Goal: Task Accomplishment & Management: Manage account settings

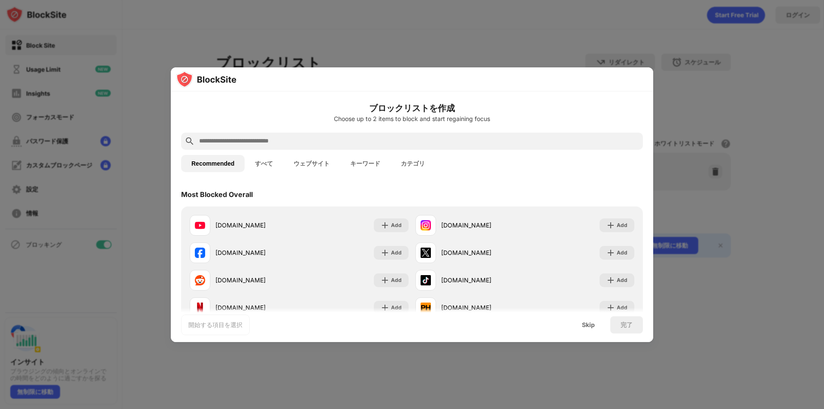
click at [525, 138] on input "text" at bounding box center [418, 141] width 441 height 10
click at [585, 330] on div "Skip" at bounding box center [588, 324] width 33 height 17
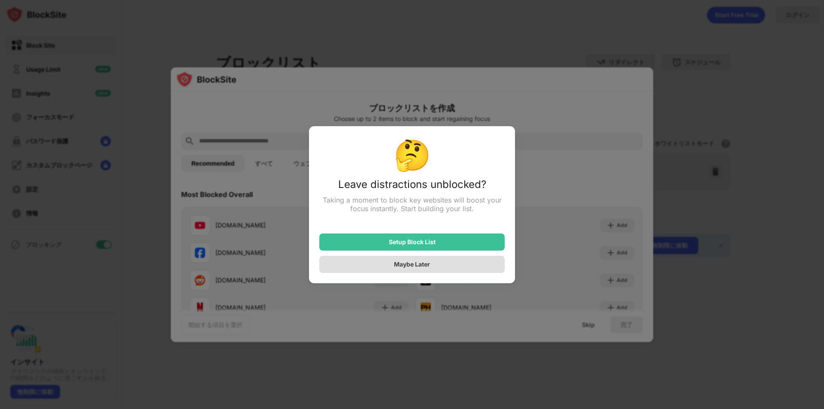
click at [457, 266] on div "Maybe Later" at bounding box center [411, 264] width 185 height 17
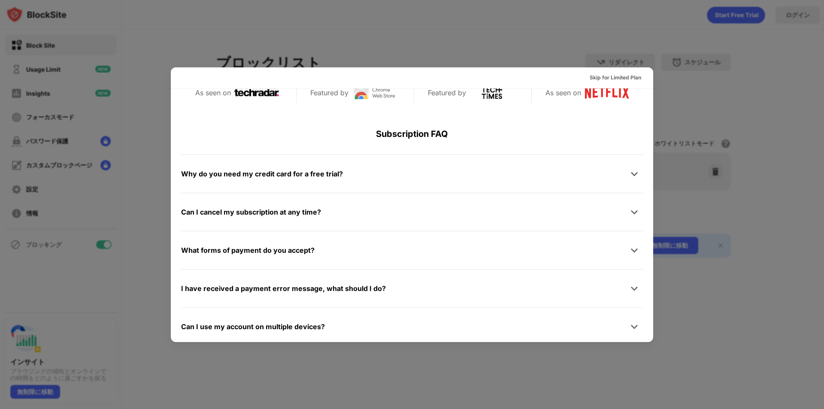
scroll to position [419, 0]
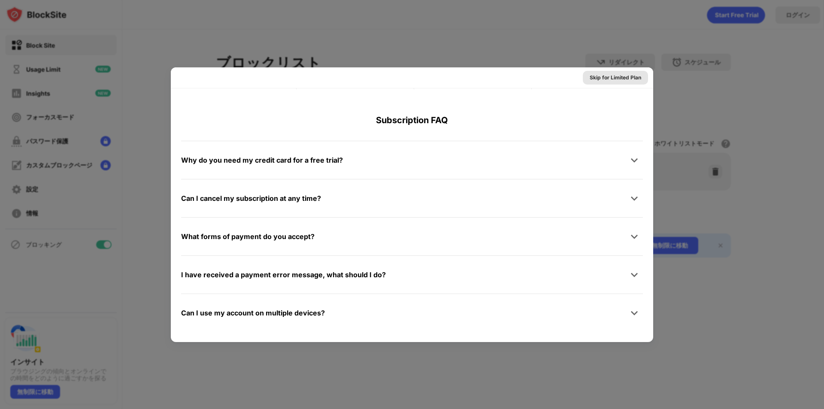
click at [611, 79] on div "Skip for Limited Plan" at bounding box center [616, 77] width 52 height 9
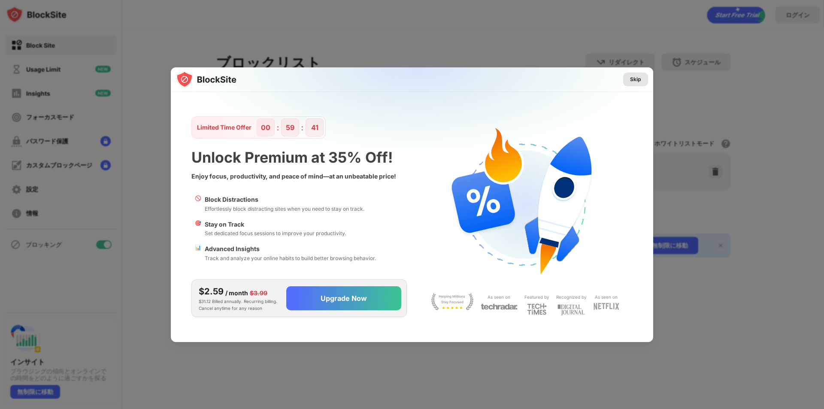
click at [635, 80] on div "Skip" at bounding box center [635, 79] width 11 height 9
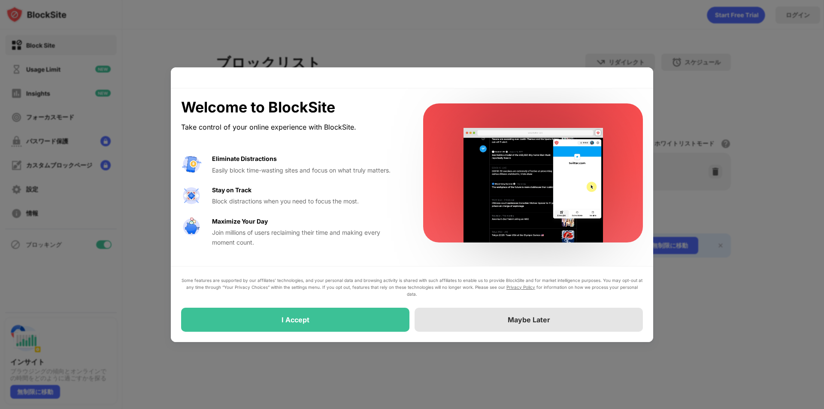
click at [481, 324] on div "Maybe Later" at bounding box center [529, 320] width 228 height 24
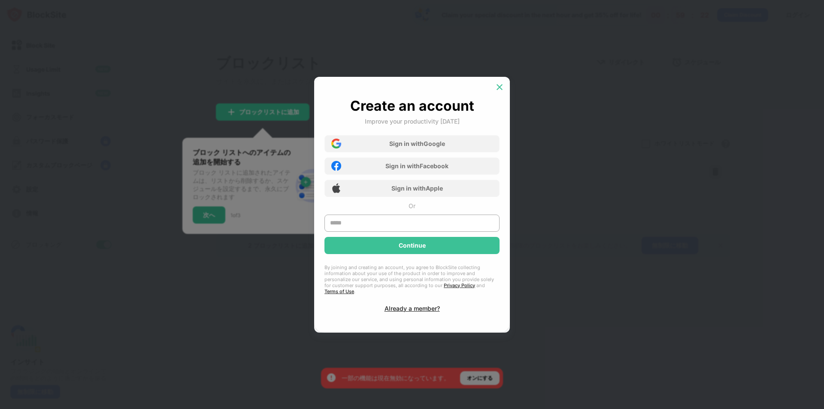
click at [500, 89] on img at bounding box center [499, 87] width 9 height 9
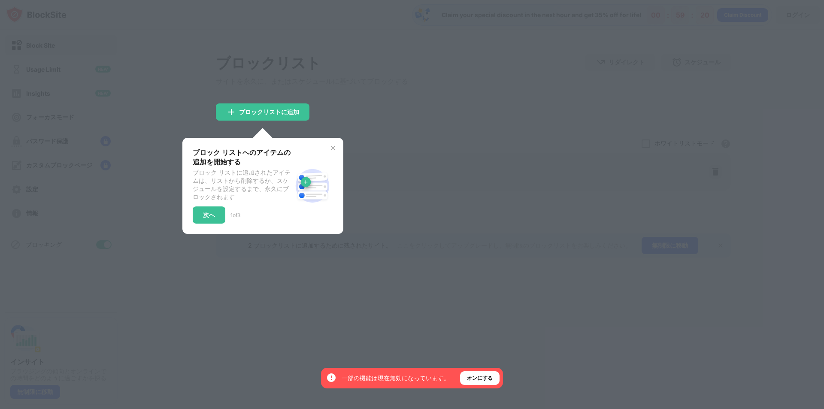
click at [429, 129] on div at bounding box center [412, 204] width 824 height 409
click at [333, 150] on img at bounding box center [333, 148] width 7 height 7
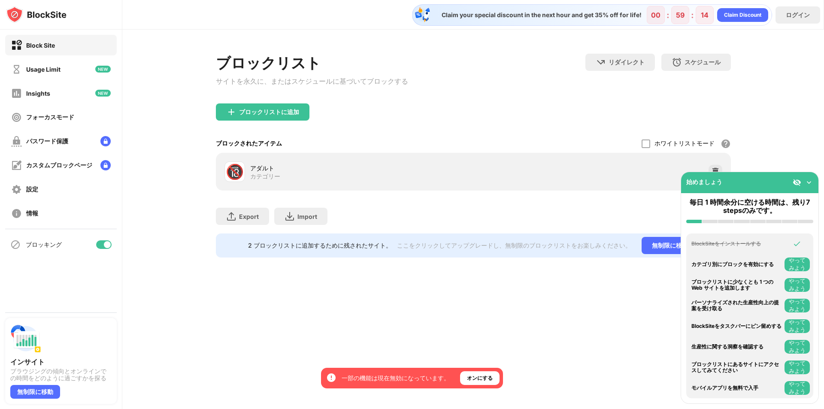
click at [811, 182] on img at bounding box center [809, 182] width 9 height 9
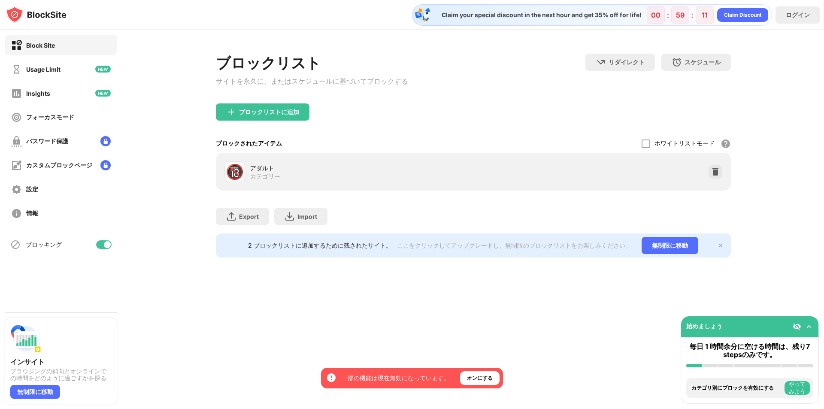
click at [421, 173] on div "アダルト" at bounding box center [361, 168] width 223 height 9
click at [716, 176] on img at bounding box center [715, 171] width 9 height 9
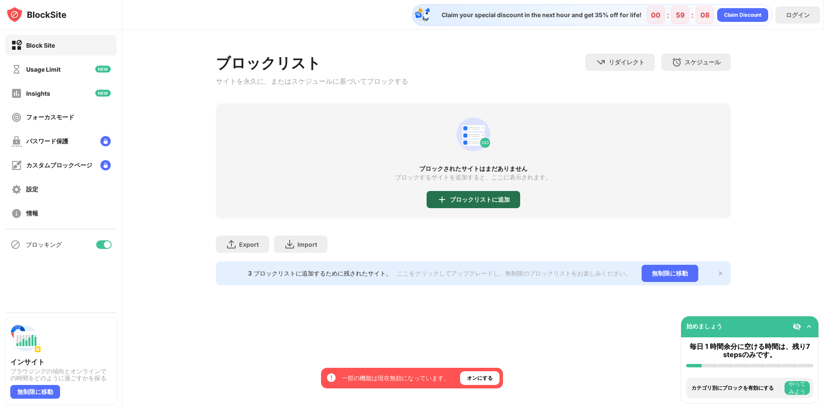
click at [477, 198] on div "ブロックリストに追加" at bounding box center [480, 199] width 60 height 7
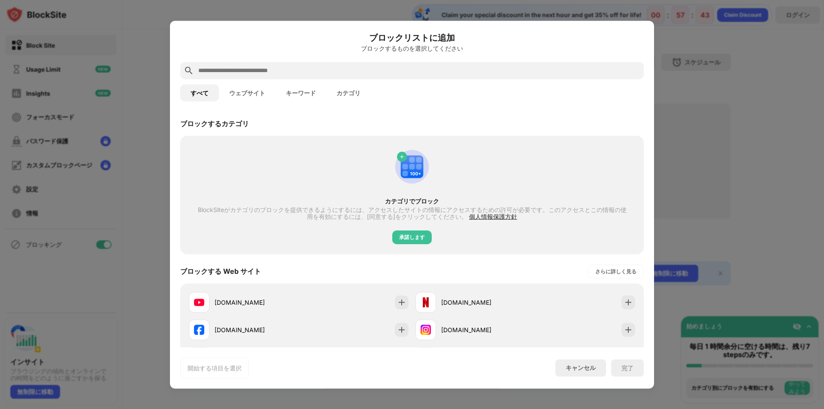
click at [404, 70] on input "text" at bounding box center [418, 70] width 443 height 10
click at [258, 67] on input "text" at bounding box center [418, 70] width 443 height 10
paste input "**********"
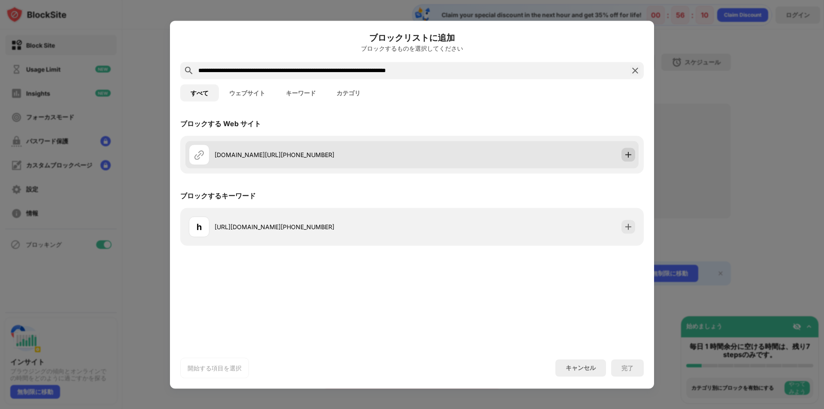
type input "**********"
click at [629, 153] on img at bounding box center [628, 154] width 9 height 9
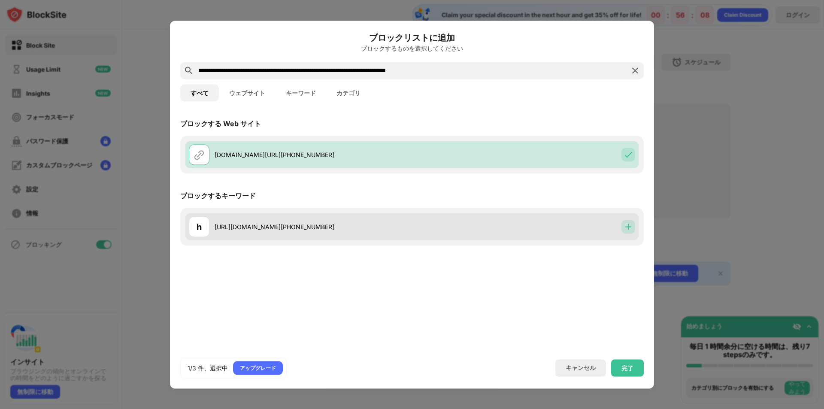
click at [625, 225] on img at bounding box center [628, 226] width 9 height 9
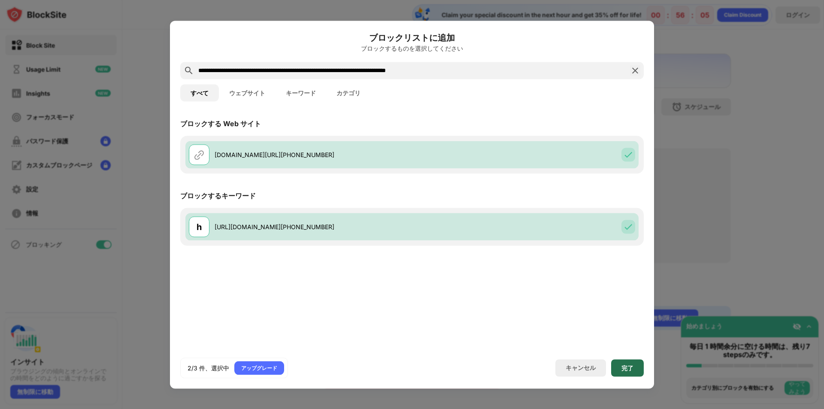
click at [627, 369] on div "完了" at bounding box center [628, 367] width 12 height 7
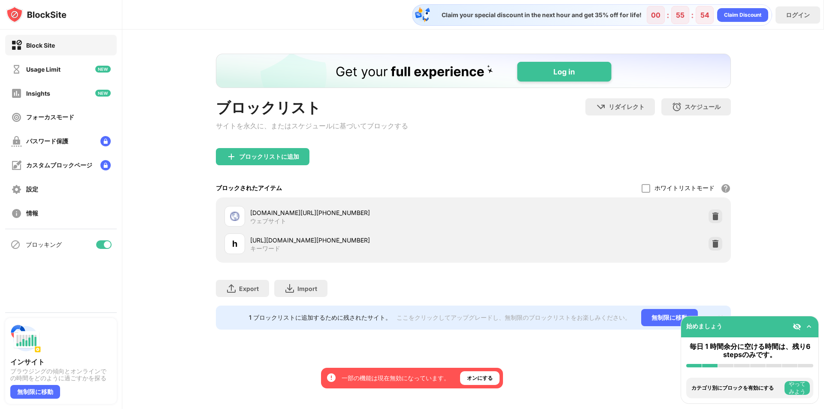
click at [777, 202] on div "ブロックリスト サイトを永久に、またはスケジュールに基づいてブロックする リダイレクト クリックしてリダイレクトのウェブサイトを設定する スケジュール ブロッ…" at bounding box center [473, 192] width 702 height 324
click at [434, 283] on div "Export ファイルのエクスポート (Web サイト アイテムのみ) Import ファイルのインポート (Web サイト アイテムのみ)" at bounding box center [473, 284] width 515 height 43
click at [436, 169] on div "ブロックリストに追加" at bounding box center [473, 163] width 515 height 31
click at [58, 70] on div "Usage Limit" at bounding box center [43, 69] width 34 height 7
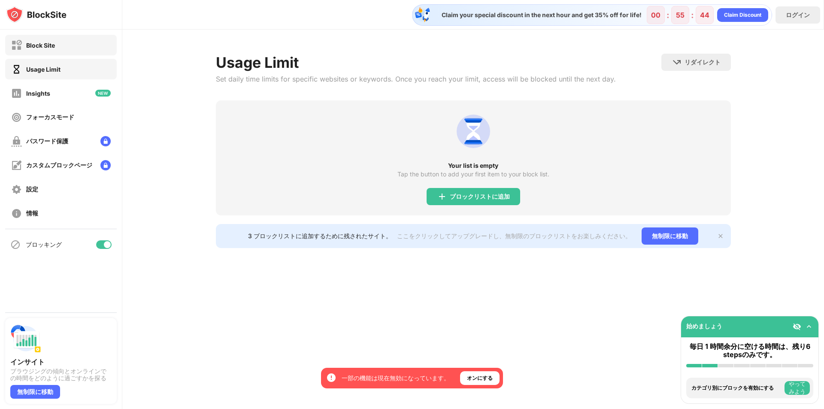
click at [47, 43] on div "Block Site" at bounding box center [40, 45] width 29 height 7
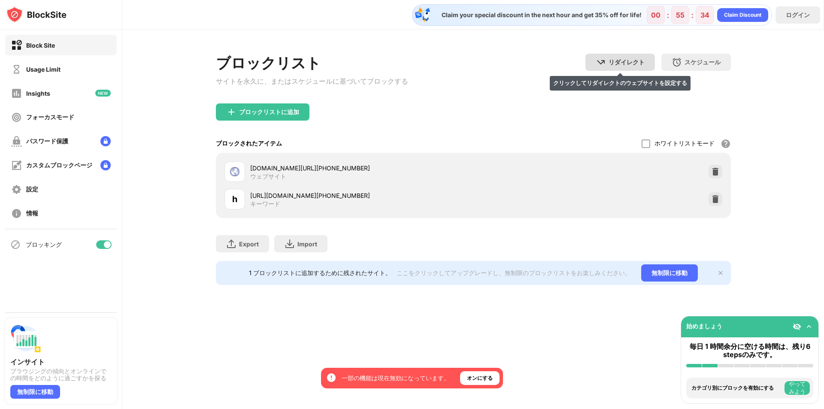
click at [606, 64] on img at bounding box center [601, 62] width 10 height 10
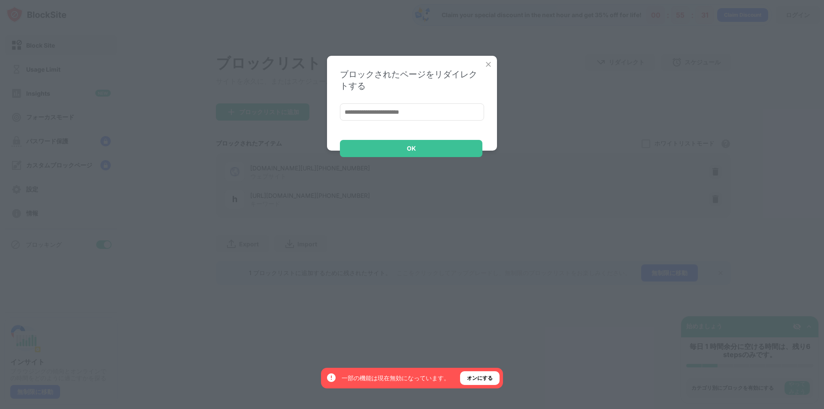
click at [457, 118] on input at bounding box center [412, 111] width 144 height 17
click at [490, 63] on img at bounding box center [488, 64] width 9 height 9
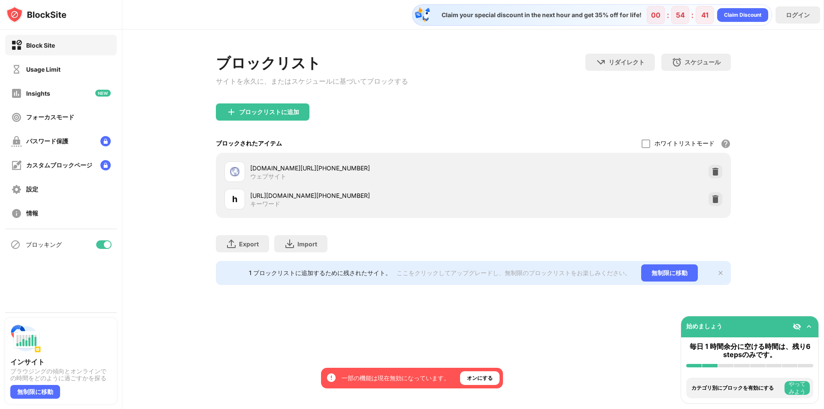
click at [759, 113] on div "ブロックリスト サイトを永久に、またはスケジュールに基づいてブロックする リダイレクト クリックしてリダイレクトのウェブサイトを設定する スケジュール ブロッ…" at bounding box center [473, 169] width 702 height 279
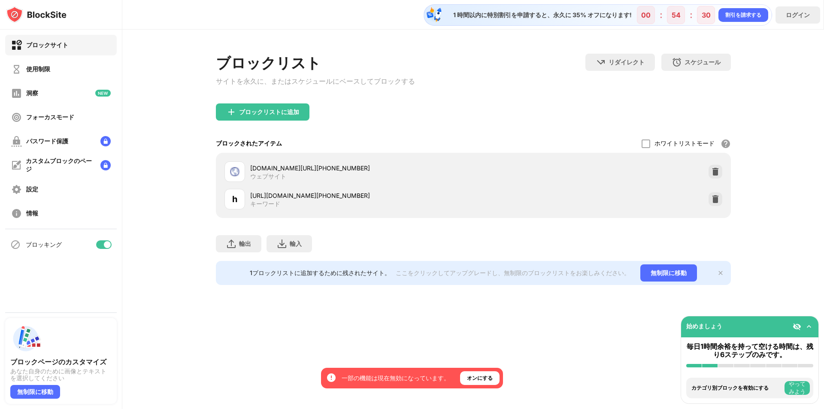
click at [516, 60] on div "ブロックリスト サイトを永久に、またはスケジュールにベースしてブロックする リダイレクト クリックしてリダイレクトのウェブサイトを設定する スケジュール ブロ…" at bounding box center [473, 79] width 515 height 50
click at [71, 75] on div "使用制限" at bounding box center [61, 69] width 112 height 21
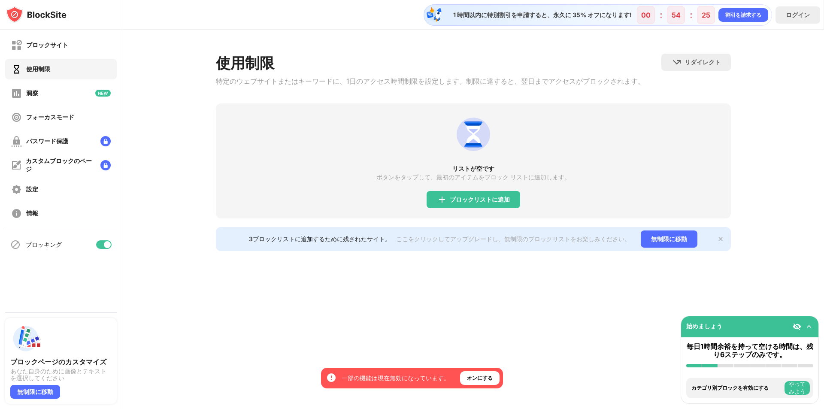
click at [53, 56] on div "ブロックサイト 使用制限 洞察 フォーカスモード パスワード保護 カスタムブロックのページ 設定 情報" at bounding box center [61, 129] width 122 height 199
click at [53, 50] on div "ブロックサイト" at bounding box center [39, 45] width 57 height 11
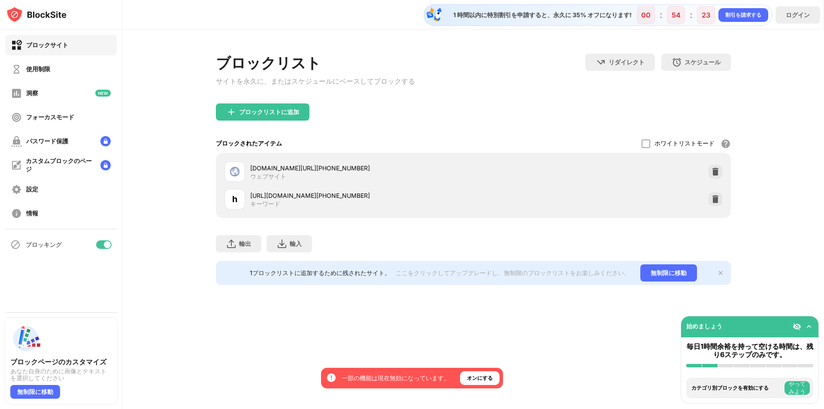
click at [364, 253] on div "輸出 ファイルの暴露（Webサイトアイテムのみ） 輸入 ファイルのインポート（Webサイトアイテムのみ）" at bounding box center [473, 239] width 515 height 43
drag, startPoint x: 407, startPoint y: 172, endPoint x: 592, endPoint y: 181, distance: 185.3
click at [592, 182] on div "tttvuiiiitt1.z28.web.core.windows.net/wddqfwqdececfwfwf/?bcda=(0101)-86668-4723…" at bounding box center [473, 171] width 505 height 27
click at [593, 174] on div "tttvuiiiitt1.z28.web.core.windows.net/wddqfwqdececfwfwf/?bcda=(0101)-86668-4723…" at bounding box center [473, 171] width 505 height 27
click at [370, 164] on font "tttvuiiiitt1.z28.web.core.windows.net/wddqfwqdececfwfwf/?bcda=(0101)-86668-47230" at bounding box center [310, 167] width 120 height 7
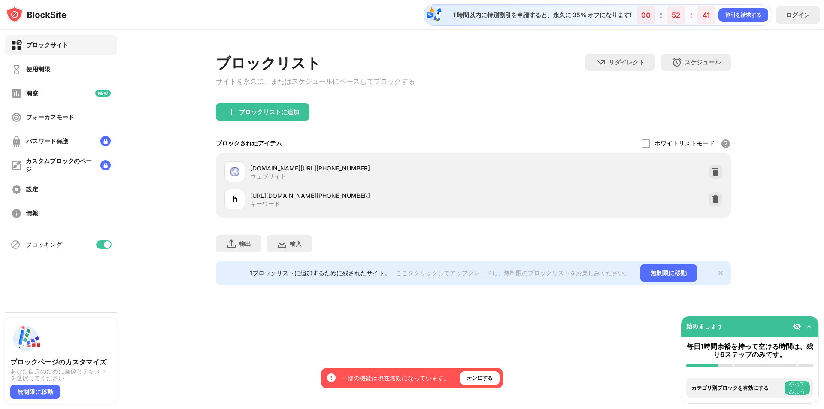
click at [240, 173] on div at bounding box center [235, 171] width 21 height 21
click at [241, 173] on div at bounding box center [235, 171] width 21 height 21
click at [305, 161] on div "tttvuiiiitt1.z28.web.core.windows.net/wddqfwqdececfwfwf/?bcda=(0101)-86668-4723…" at bounding box center [473, 171] width 505 height 27
click at [281, 115] on font "ブロックリストに追加" at bounding box center [269, 111] width 60 height 7
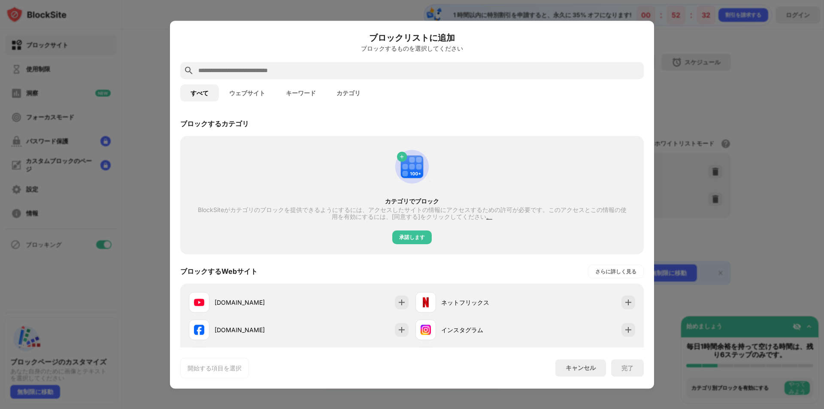
drag, startPoint x: 585, startPoint y: 358, endPoint x: 588, endPoint y: 361, distance: 4.6
click at [586, 358] on div "開始する項目を選択 キャンセル 完了" at bounding box center [412, 368] width 464 height 21
click at [588, 364] on div "キャンセル" at bounding box center [581, 367] width 51 height 17
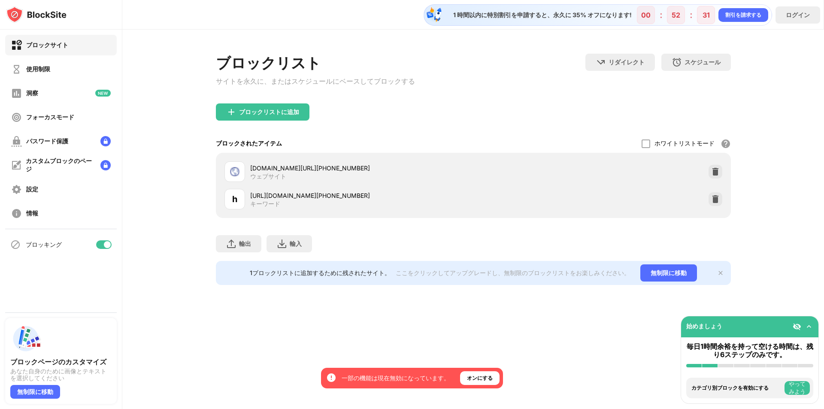
click at [597, 206] on div "h https://tttvuiiiitt1.z28.web.core.windows.net/wddqfwqdececfwfwf/?bcda=(0101)-…" at bounding box center [473, 198] width 505 height 27
click at [262, 207] on font "キーワード" at bounding box center [265, 203] width 30 height 7
click at [234, 200] on font "h" at bounding box center [234, 199] width 5 height 10
click at [228, 170] on div at bounding box center [235, 171] width 21 height 21
click at [266, 172] on font "tttvuiiiitt1.z28.web.core.windows.net/wddqfwqdececfwfwf/?bcda=(0101)-86668-47230" at bounding box center [310, 167] width 120 height 7
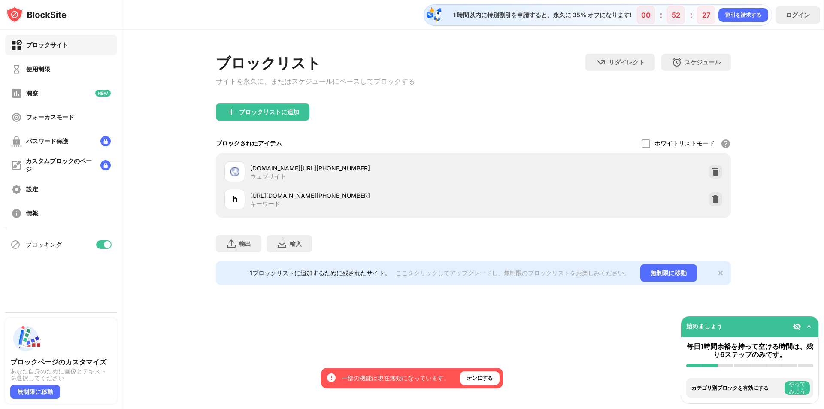
click at [592, 183] on div "tttvuiiiitt1.z28.web.core.windows.net/wddqfwqdececfwfwf/?bcda=(0101)-86668-4723…" at bounding box center [473, 171] width 505 height 27
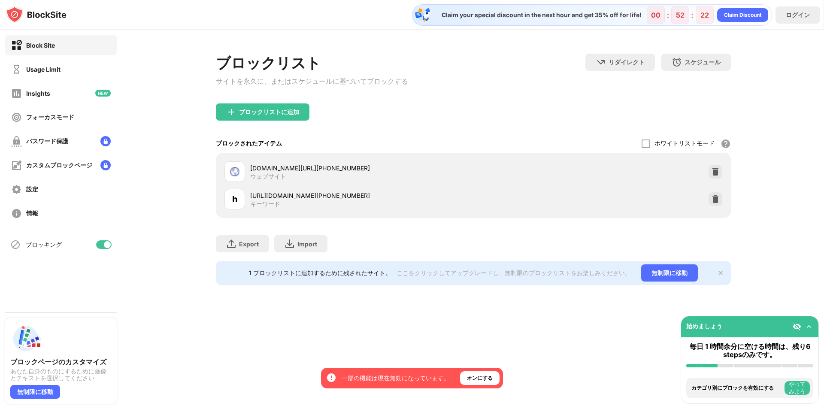
click at [505, 217] on div "tttvuiiitt1.z28.web.core.windows.net/wddqfwqdececfwfwf/?bcda=(0101)-86668-47230…" at bounding box center [473, 185] width 515 height 65
click at [240, 203] on div "h" at bounding box center [235, 199] width 21 height 21
click at [722, 276] on img at bounding box center [720, 273] width 7 height 7
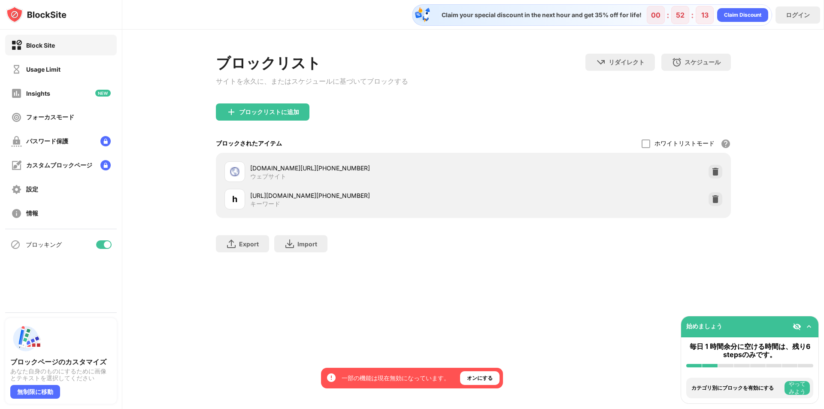
click at [525, 322] on div "Claim your special discount in the next hour and get 35% off for life! 00 : 52 …" at bounding box center [473, 204] width 702 height 409
click at [345, 327] on div "Claim your special discount in the next hour and get 35% off for life! 00 : 52 …" at bounding box center [473, 204] width 702 height 409
click at [55, 159] on div "カスタムブロックページ" at bounding box center [61, 165] width 112 height 21
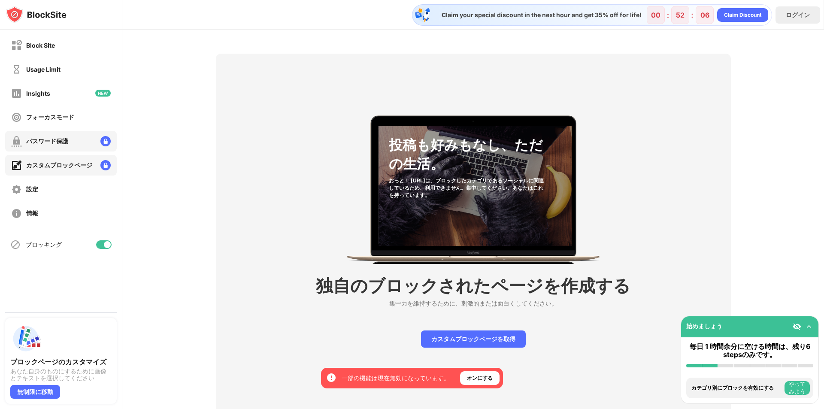
click at [56, 146] on div "パスワード保護" at bounding box center [39, 141] width 57 height 11
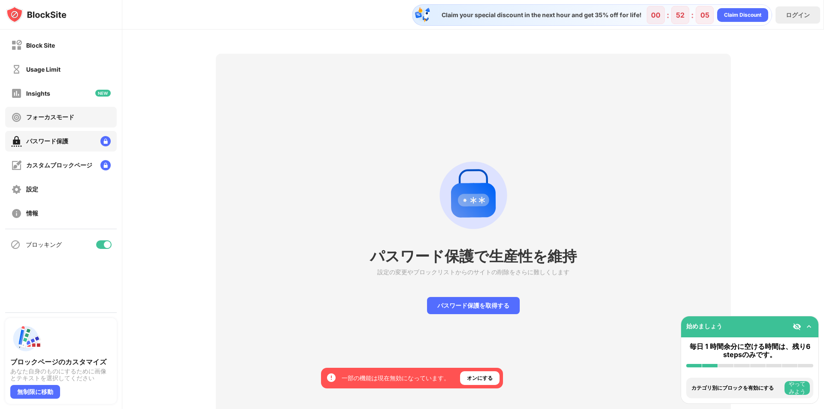
click at [55, 117] on div "フォーカスモード" at bounding box center [50, 117] width 48 height 8
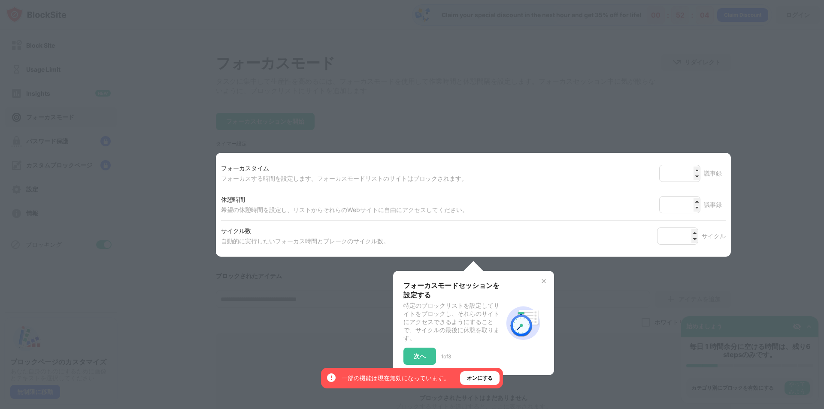
click at [190, 137] on div at bounding box center [412, 204] width 824 height 409
click at [203, 212] on div at bounding box center [412, 204] width 824 height 409
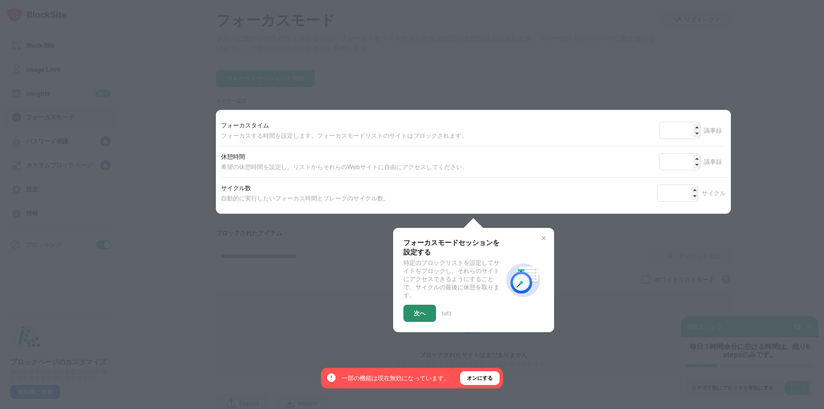
click at [419, 322] on div "次へ" at bounding box center [420, 313] width 33 height 17
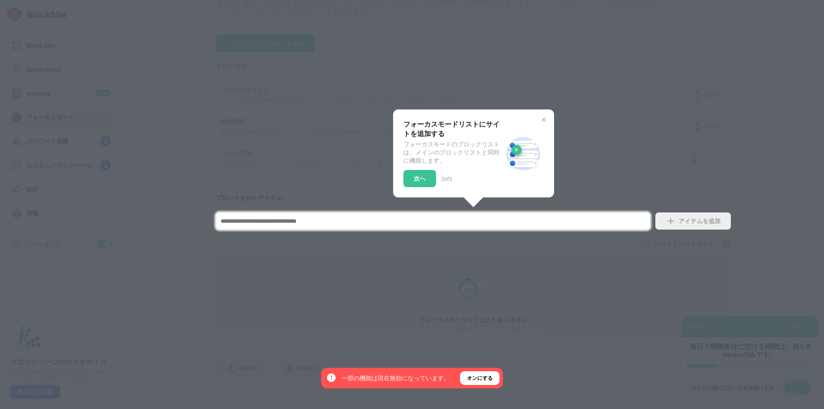
scroll to position [88, 0]
click at [422, 176] on div "次へ" at bounding box center [420, 178] width 33 height 17
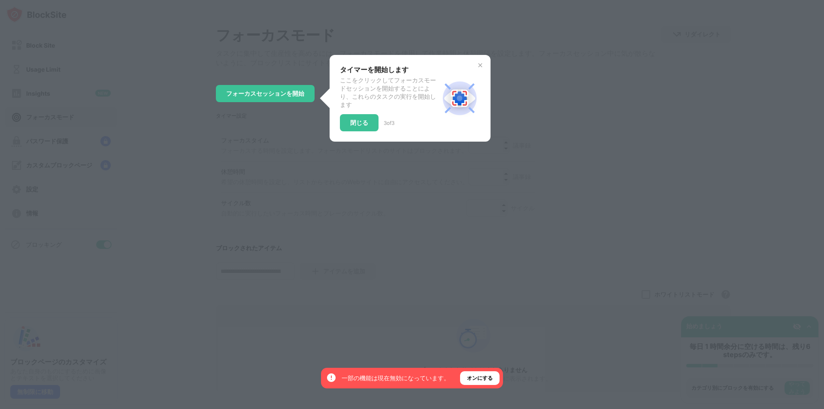
scroll to position [0, 0]
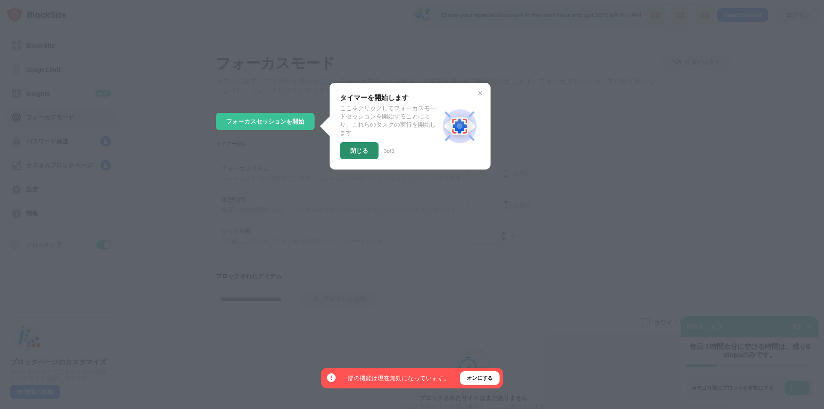
click at [357, 154] on div "閉じる" at bounding box center [359, 150] width 18 height 7
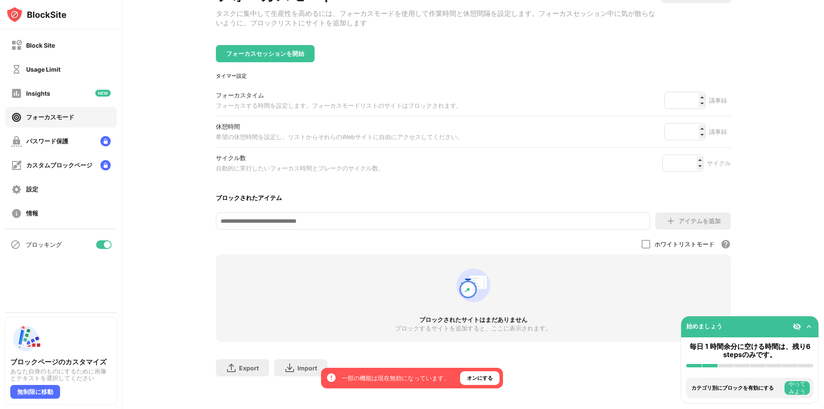
scroll to position [78, 0]
click at [453, 179] on div "フォーカスモード タスクに集中して生産性を高めるには、フォーカスモードを使用して作業時間と休憩間隔を設定します。フォーカスセッション中に気が散らないように、ブ…" at bounding box center [473, 185] width 515 height 399
click at [52, 76] on div "Usage Limit" at bounding box center [61, 69] width 112 height 21
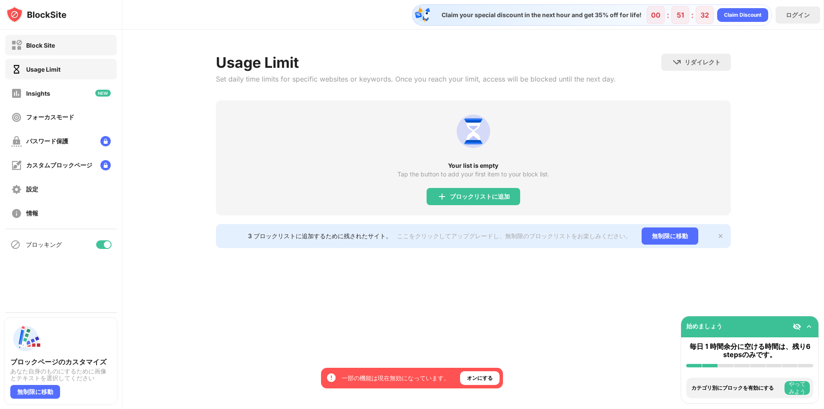
click at [48, 47] on div "Block Site" at bounding box center [40, 45] width 29 height 7
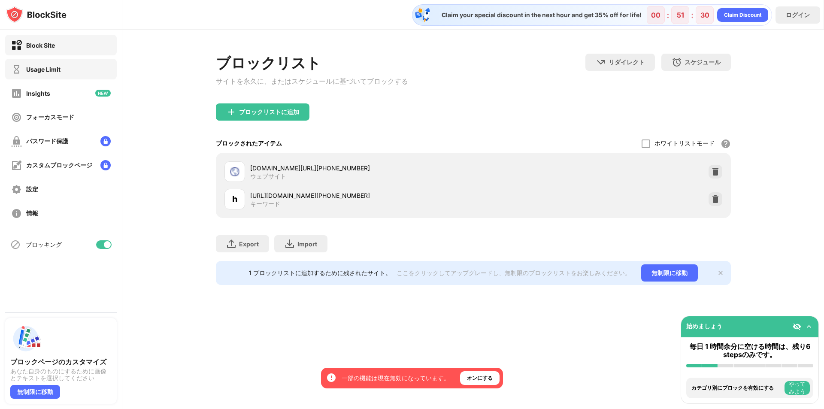
click at [58, 73] on div "Usage Limit" at bounding box center [35, 69] width 49 height 11
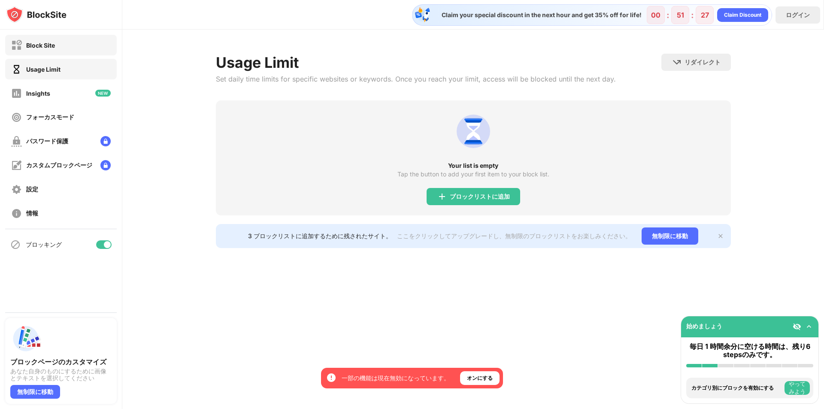
click at [62, 51] on div "Block Site" at bounding box center [61, 45] width 112 height 21
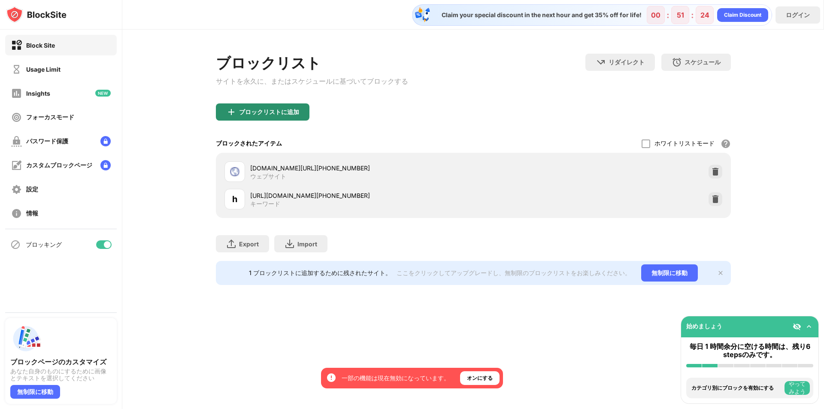
click at [255, 115] on div "ブロックリストに追加" at bounding box center [269, 112] width 60 height 7
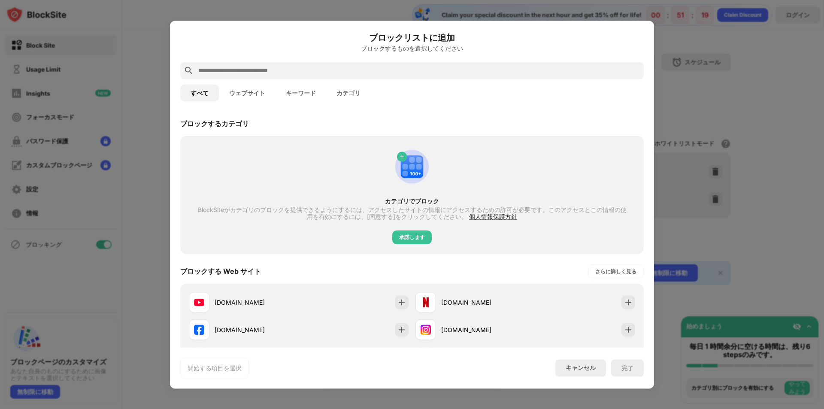
click at [267, 70] on input "text" at bounding box center [418, 70] width 443 height 10
paste input "**********"
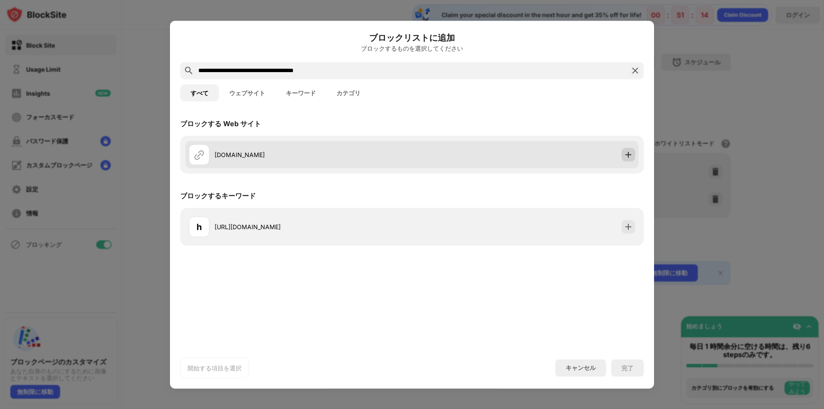
type input "**********"
click at [624, 157] on div at bounding box center [629, 155] width 14 height 14
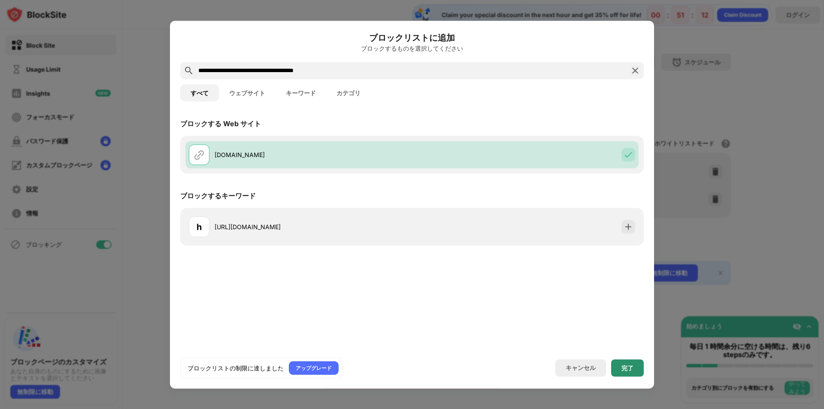
click at [626, 367] on div "完了" at bounding box center [628, 367] width 12 height 7
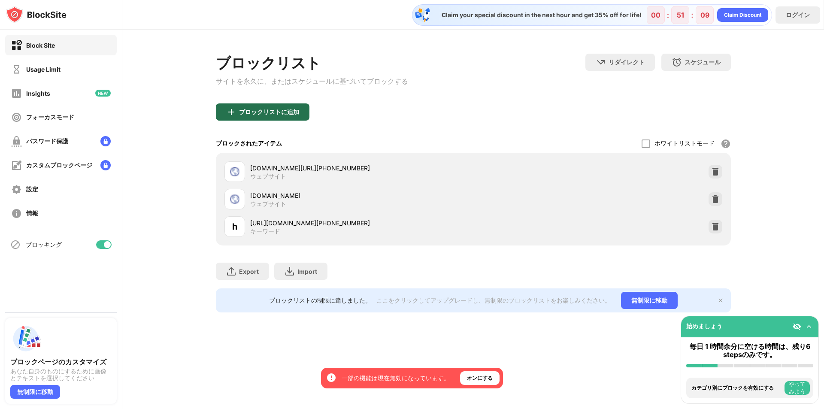
click at [288, 115] on div "ブロックリストに追加" at bounding box center [269, 112] width 60 height 7
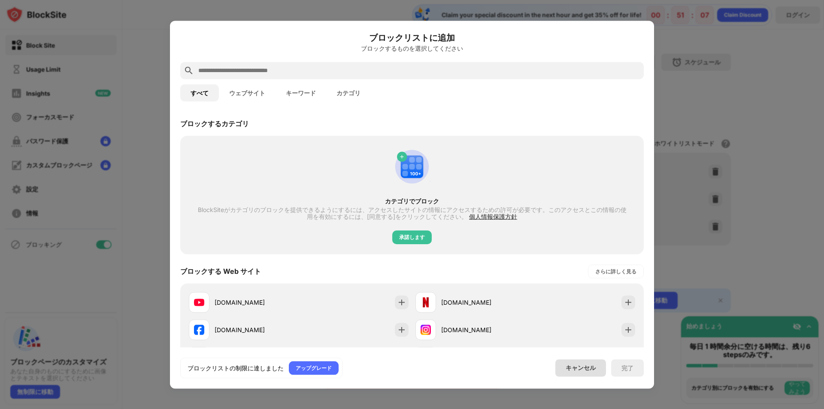
click at [578, 362] on div "キャンセル" at bounding box center [581, 367] width 51 height 17
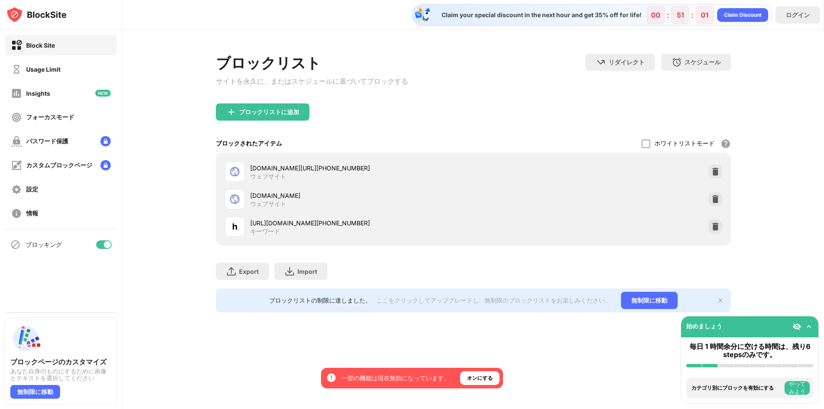
drag, startPoint x: 728, startPoint y: 97, endPoint x: 726, endPoint y: 73, distance: 24.5
click at [728, 95] on div "ブロックリスト サイトを永久に、またはスケジュールに基づいてブロックする リダイレクト クリックしてリダイレクトのウェブサイトを設定する スケジュール ブロッ…" at bounding box center [473, 79] width 515 height 50
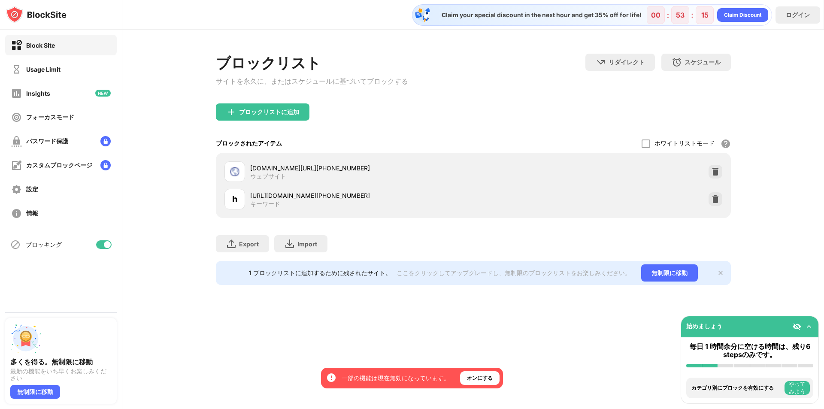
click at [493, 103] on div "ブロックリスト サイトを永久に、またはスケジュールに基づいてブロックする リダイレクト クリックしてリダイレクトのウェブサイトを設定する スケジュール ブロッ…" at bounding box center [473, 79] width 515 height 50
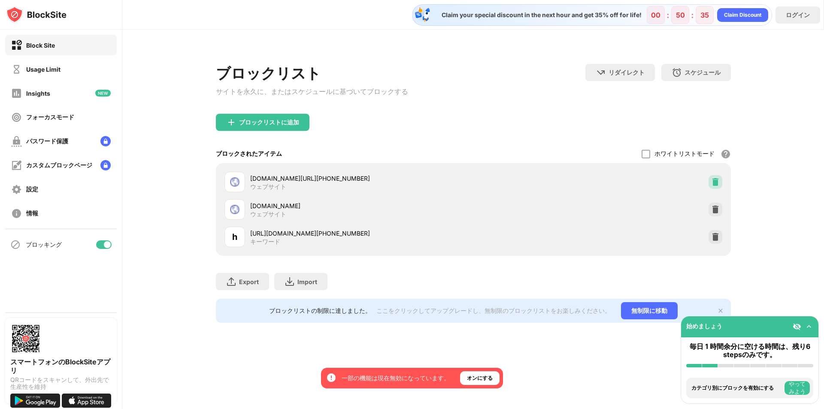
click at [716, 183] on img at bounding box center [715, 182] width 9 height 9
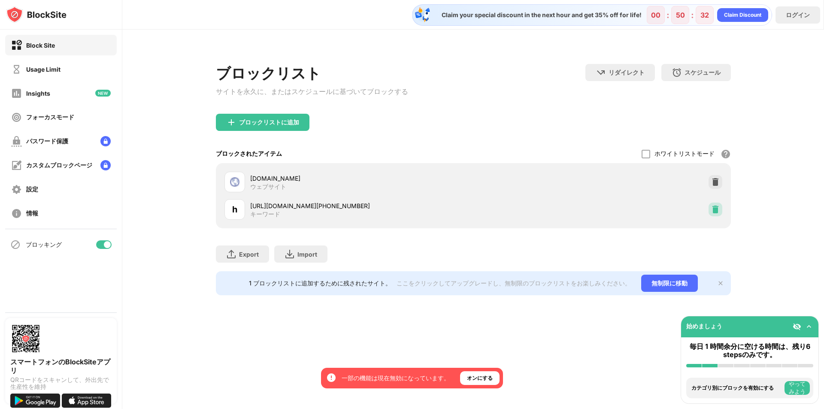
click at [712, 213] on img at bounding box center [715, 209] width 9 height 9
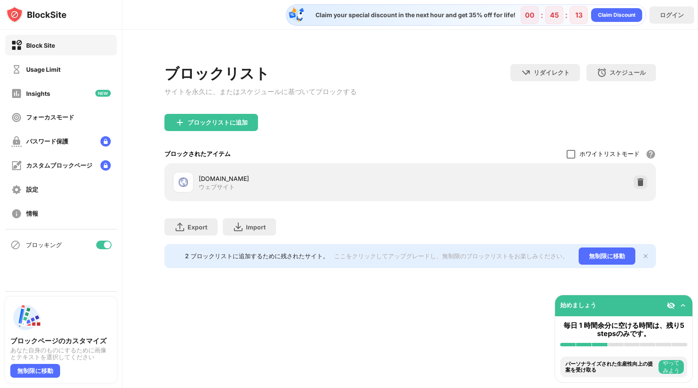
click at [574, 156] on div at bounding box center [571, 154] width 9 height 9
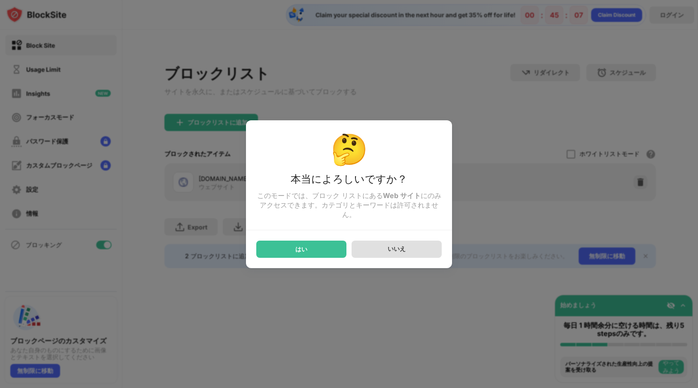
click at [395, 253] on div "いいえ" at bounding box center [397, 249] width 18 height 8
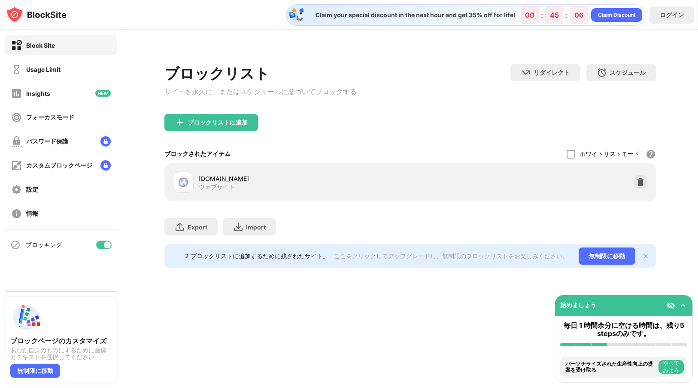
click at [402, 296] on div "Claim your special discount in the next hour and get 35% off for life! 00 : 45 …" at bounding box center [410, 194] width 576 height 388
click at [687, 266] on div "ブロックリスト サイトを永久に、またはスケジュールに基づいてブロックする リダイレクト クリックしてリダイレクトのウェブサイトを設定する スケジュール ブロッ…" at bounding box center [410, 161] width 576 height 262
